Goal: Task Accomplishment & Management: Manage account settings

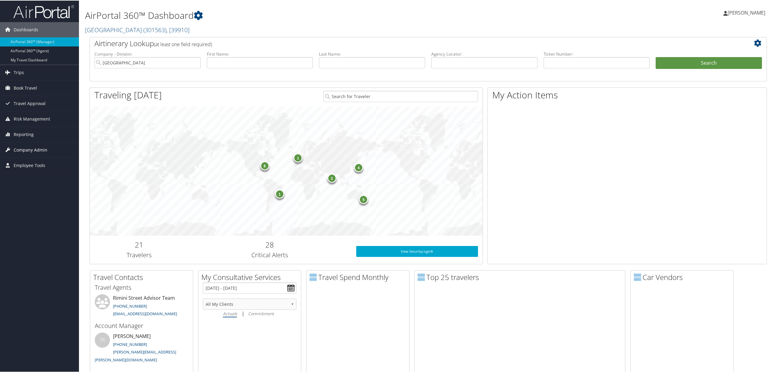
click at [27, 147] on span "Company Admin" at bounding box center [31, 149] width 34 height 15
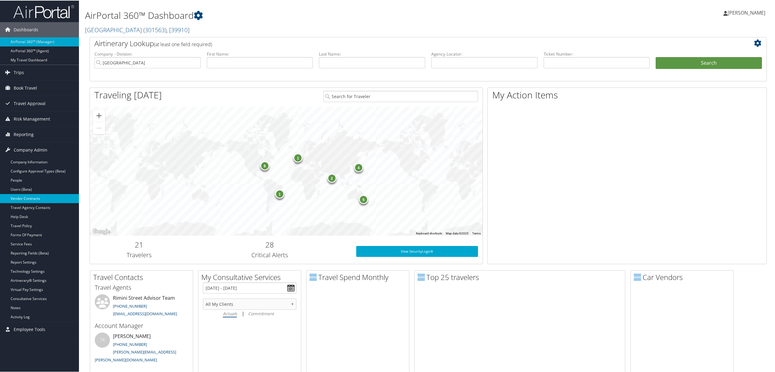
click at [33, 199] on link "Vendor Contracts" at bounding box center [39, 197] width 79 height 9
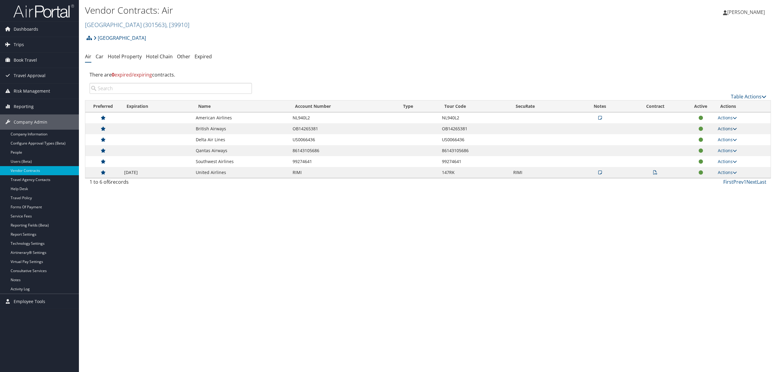
click at [721, 129] on link "Actions" at bounding box center [727, 129] width 19 height 6
click at [708, 147] on link "Edit Contract" at bounding box center [715, 148] width 40 height 10
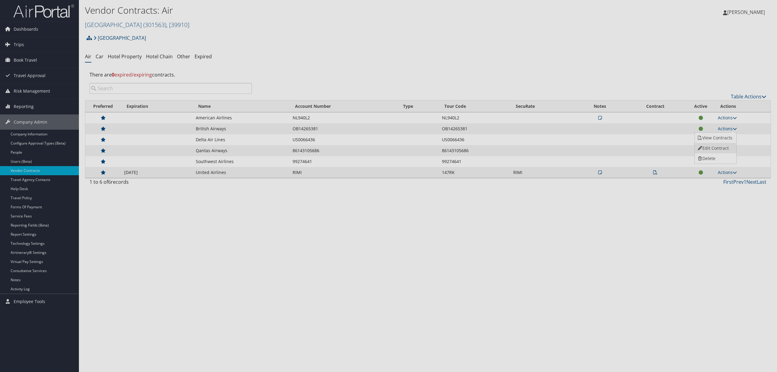
select select "[object Object]"
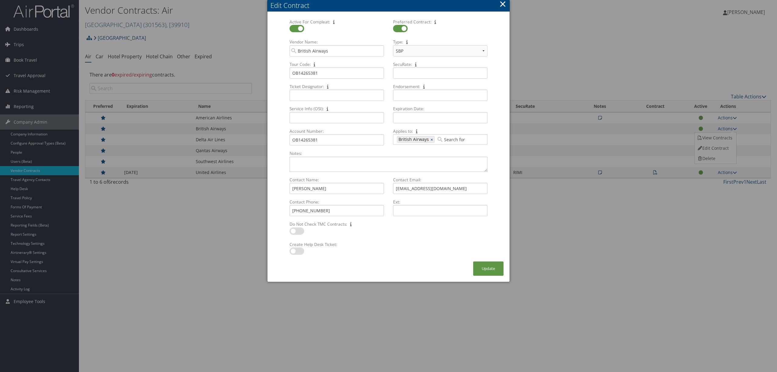
click at [502, 4] on button "×" at bounding box center [502, 4] width 7 height 12
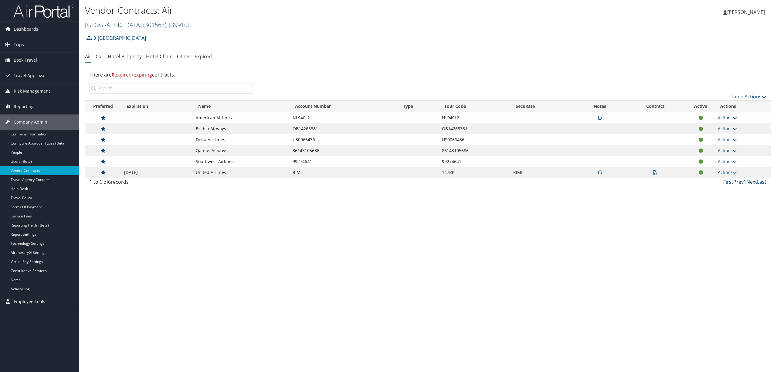
click at [718, 149] on link "Actions" at bounding box center [727, 151] width 19 height 6
click at [714, 165] on link "Edit Contract" at bounding box center [715, 170] width 40 height 10
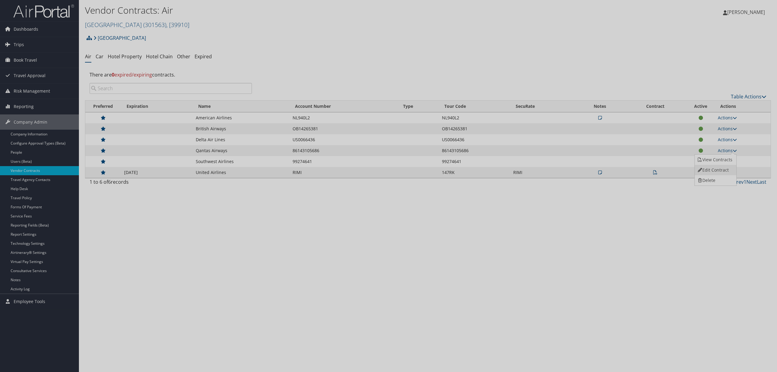
select select "[object Object]"
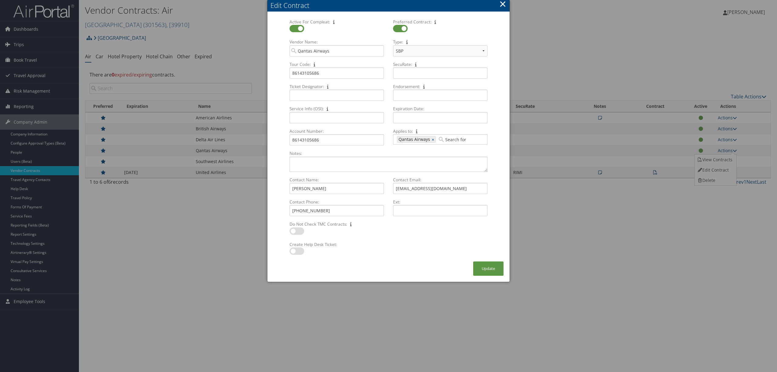
click at [503, 3] on button "×" at bounding box center [502, 4] width 7 height 12
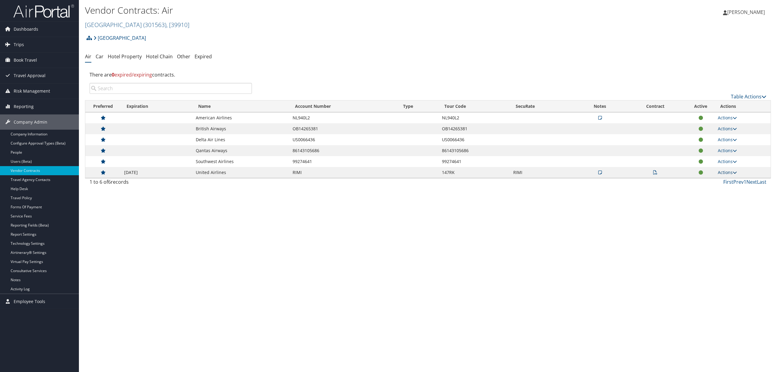
click at [732, 173] on link "Actions" at bounding box center [727, 172] width 19 height 6
click at [716, 203] on link "Edit Contract" at bounding box center [715, 202] width 40 height 10
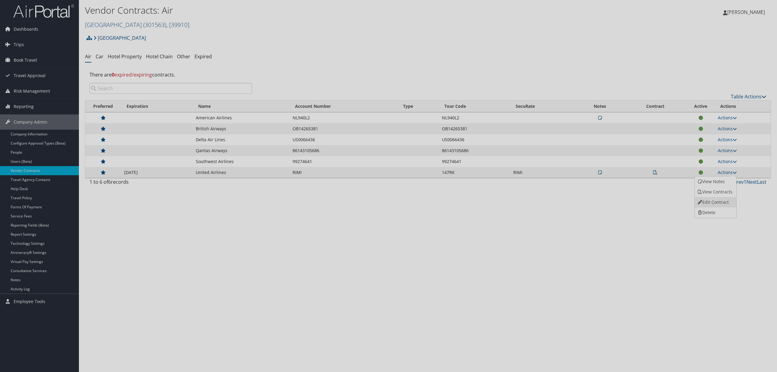
select select "[object Object]"
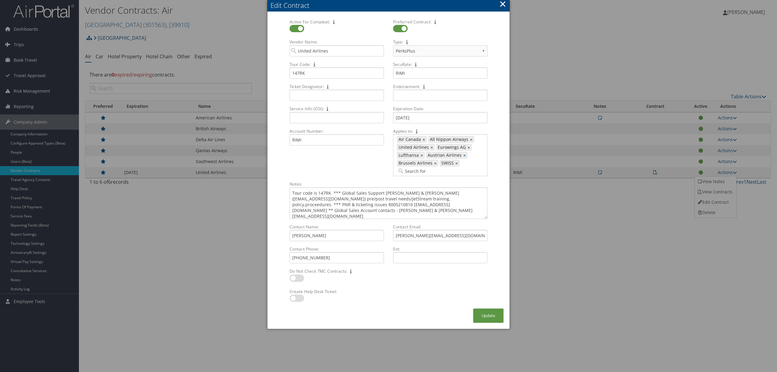
drag, startPoint x: 486, startPoint y: 202, endPoint x: 493, endPoint y: 218, distance: 17.4
click at [493, 218] on form "Active For Compleat: Multiple values The selected items contain different value…" at bounding box center [389, 164] width 230 height 290
click at [502, 5] on button "×" at bounding box center [502, 4] width 7 height 12
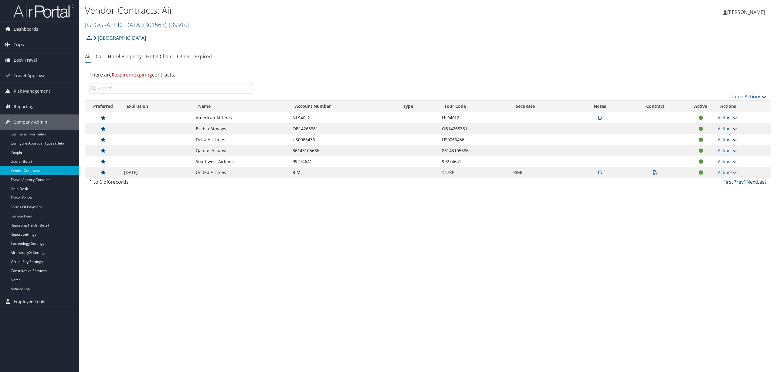
click at [730, 139] on link "Actions" at bounding box center [727, 140] width 19 height 6
click at [711, 159] on link "Edit Contract" at bounding box center [715, 159] width 40 height 10
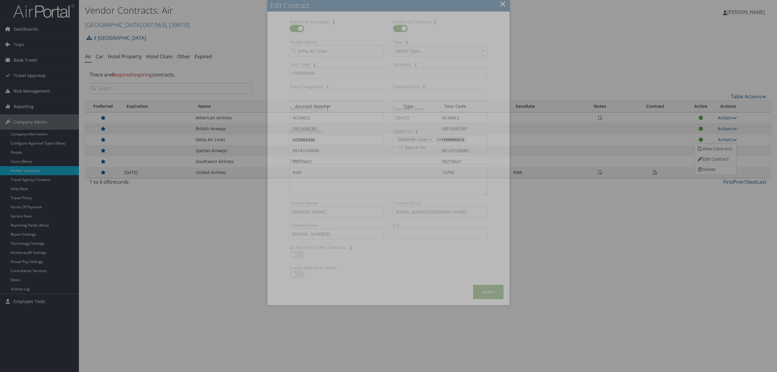
select select "[object Object]"
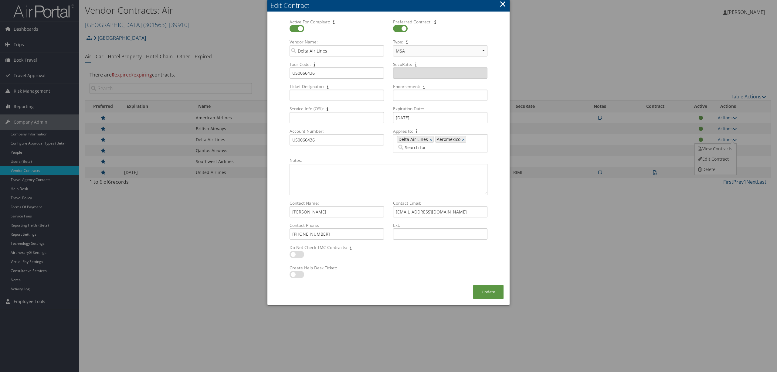
click at [502, 5] on button "×" at bounding box center [502, 4] width 7 height 12
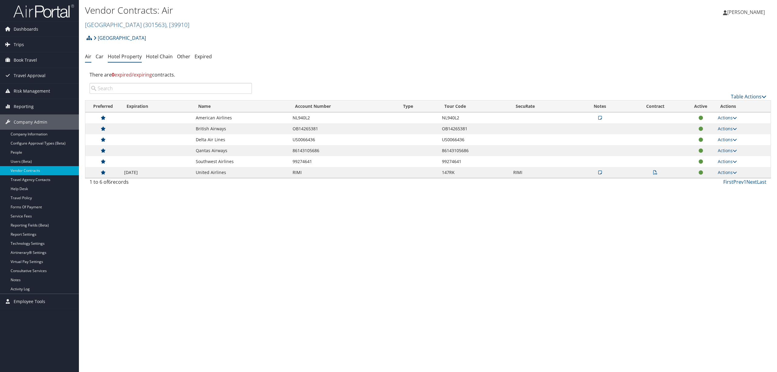
click at [127, 56] on link "Hotel Property" at bounding box center [125, 56] width 34 height 7
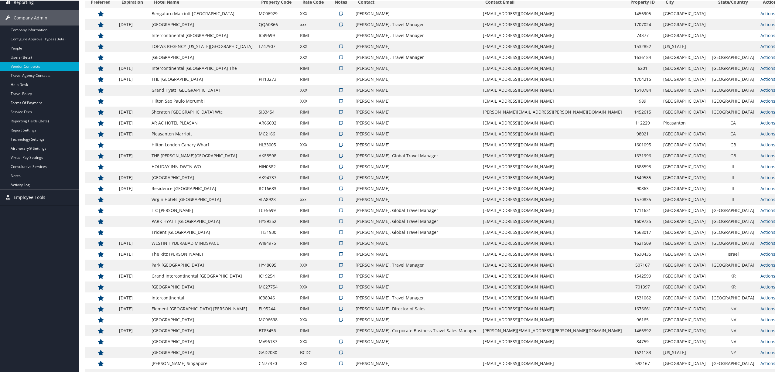
scroll to position [134, 0]
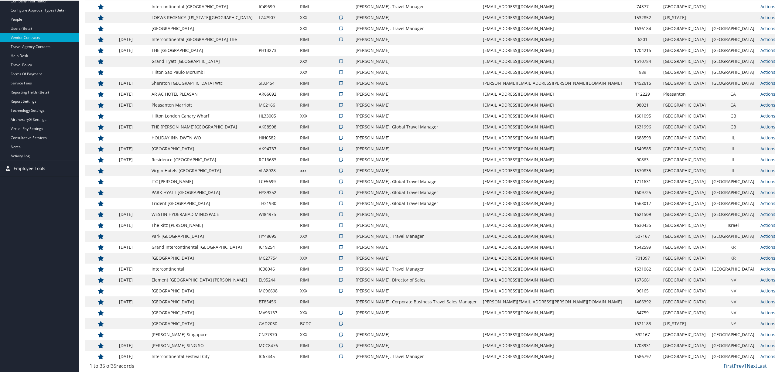
click at [775, 321] on icon at bounding box center [777, 323] width 4 height 4
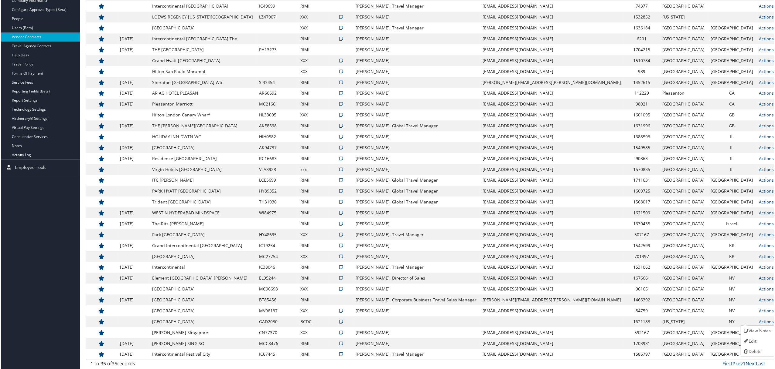
click at [720, 304] on td "NV" at bounding box center [733, 301] width 49 height 11
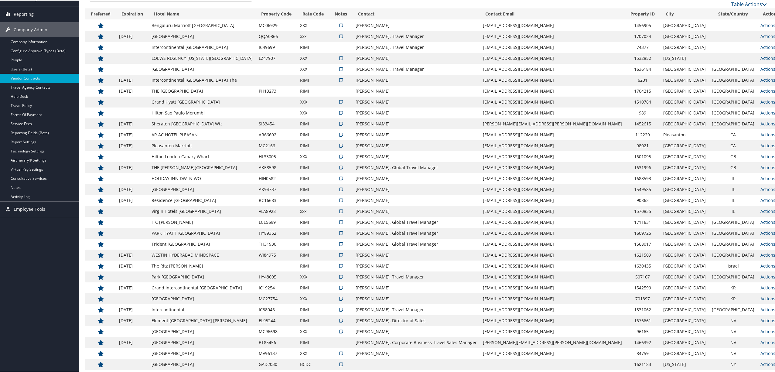
scroll to position [0, 0]
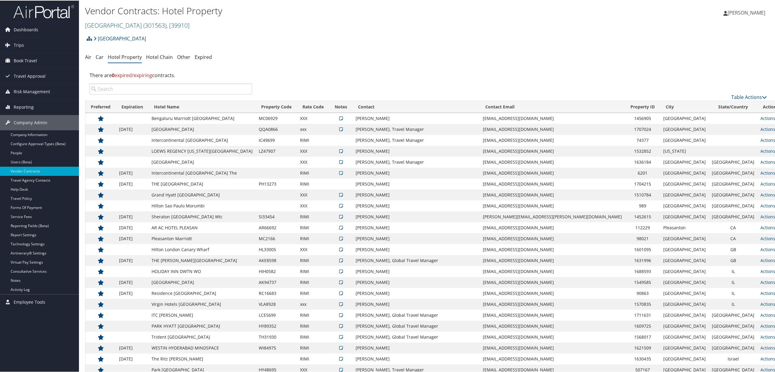
drag, startPoint x: 98, startPoint y: 55, endPoint x: 122, endPoint y: 89, distance: 41.4
click at [98, 56] on link "Car" at bounding box center [100, 56] width 8 height 7
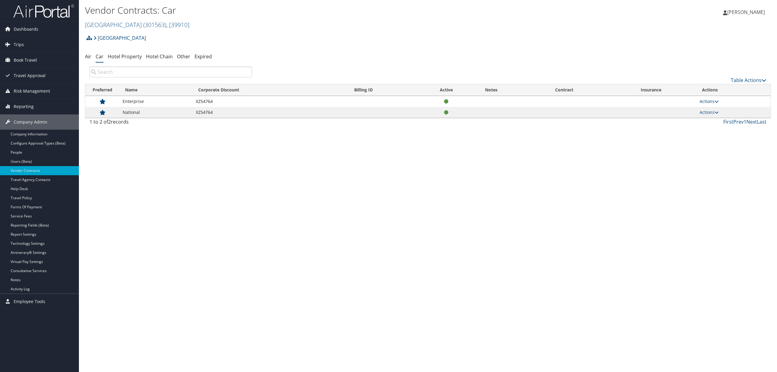
click at [714, 100] on link "Actions" at bounding box center [709, 101] width 19 height 6
click at [143, 23] on span "( 301563 )" at bounding box center [154, 25] width 23 height 8
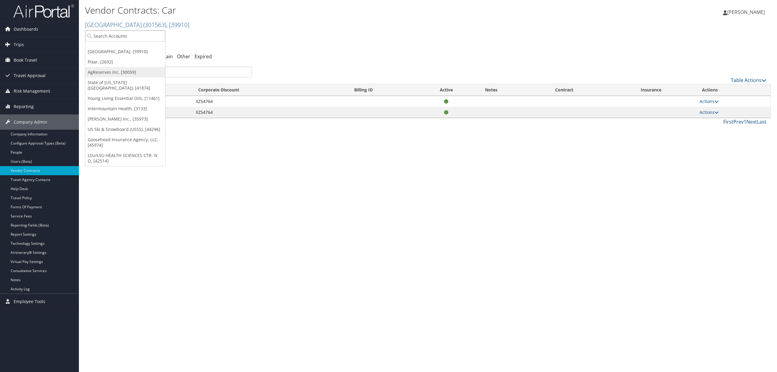
click at [114, 70] on link "AgReserves Inc, [30059]" at bounding box center [125, 72] width 80 height 10
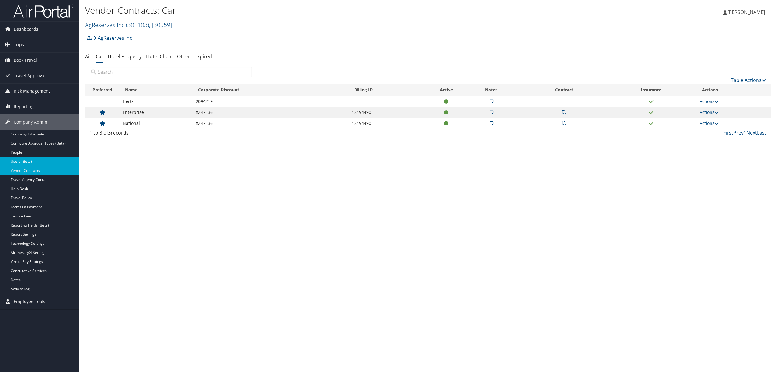
click at [41, 162] on link "Users (Beta)" at bounding box center [39, 161] width 79 height 9
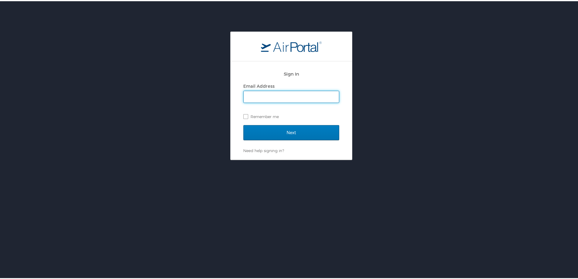
type input "[PERSON_NAME][EMAIL_ADDRESS][DOMAIN_NAME]"
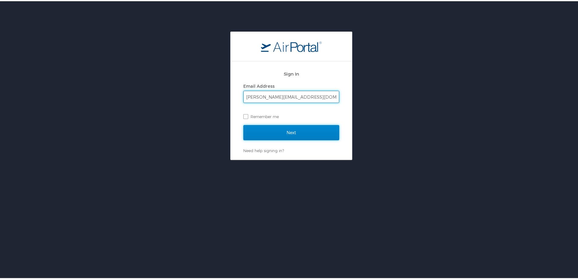
click at [246, 135] on input "Next" at bounding box center [291, 131] width 96 height 15
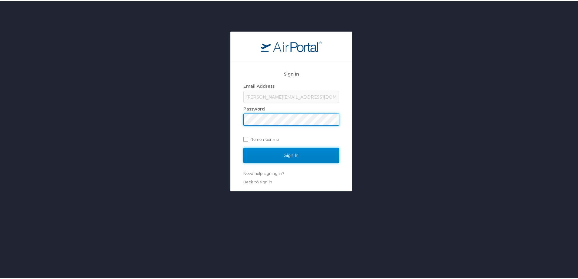
click at [254, 150] on input "Sign In" at bounding box center [291, 154] width 96 height 15
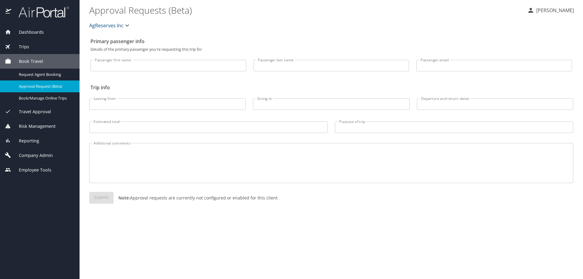
click at [44, 152] on span "Company Admin" at bounding box center [32, 155] width 42 height 7
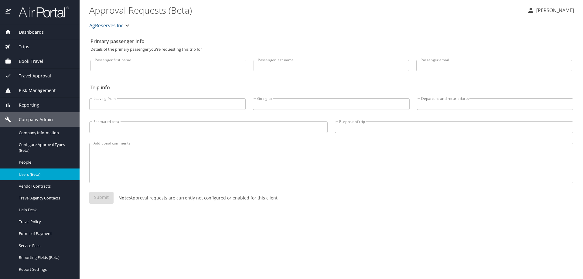
click at [44, 170] on link "Users (Beta)" at bounding box center [40, 174] width 80 height 12
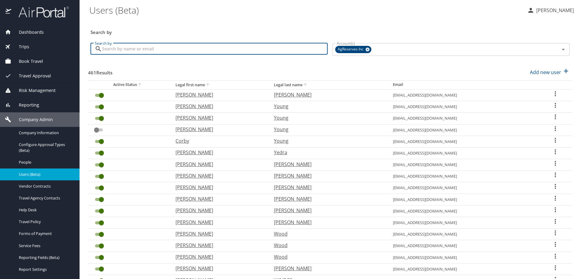
click at [188, 50] on input "Search by" at bounding box center [215, 49] width 226 height 12
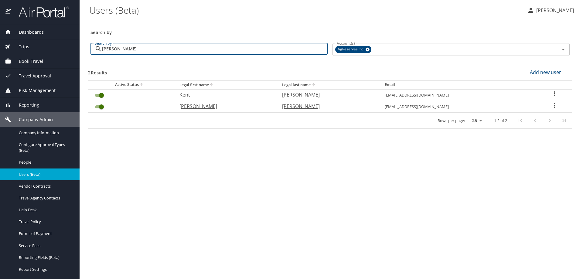
type input "jorgensen"
click at [553, 94] on icon "User Search Table" at bounding box center [554, 93] width 7 height 7
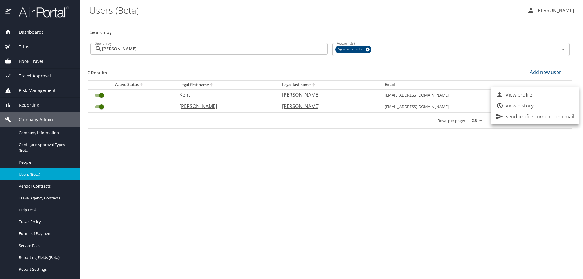
click at [540, 96] on li "View profile" at bounding box center [535, 94] width 88 height 11
select select "US"
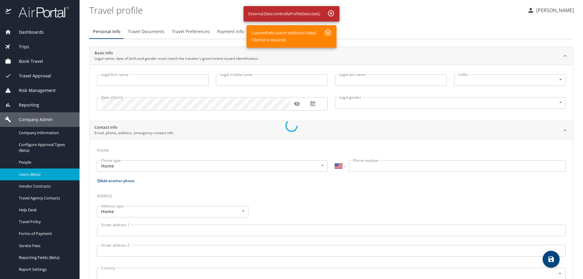
click at [331, 15] on div at bounding box center [291, 125] width 583 height 307
click at [326, 34] on div at bounding box center [291, 125] width 583 height 307
